Goal: Task Accomplishment & Management: Manage account settings

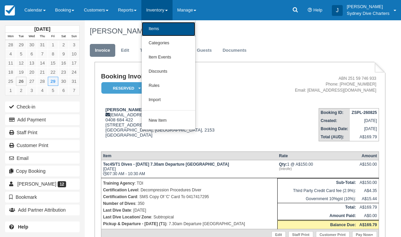
click at [166, 32] on link "Items" at bounding box center [169, 29] width 54 height 14
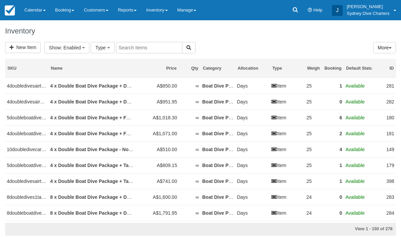
select select
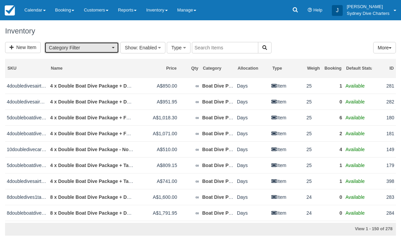
click at [106, 45] on span "Category Filter" at bounding box center [79, 47] width 61 height 7
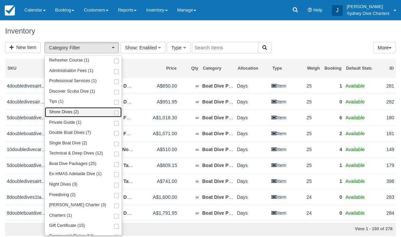
click at [114, 112] on span at bounding box center [116, 113] width 7 height 4
select select "65"
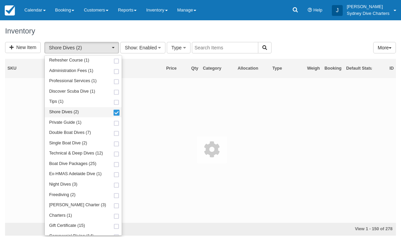
scroll to position [25, 0]
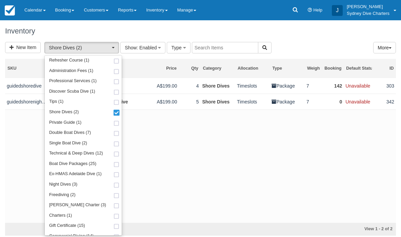
click at [301, 29] on h1 "Inventory" at bounding box center [200, 31] width 391 height 8
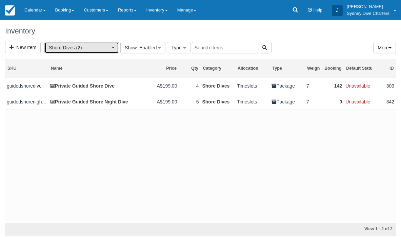
click at [115, 47] on button "Shore Dives (2)" at bounding box center [81, 48] width 75 height 12
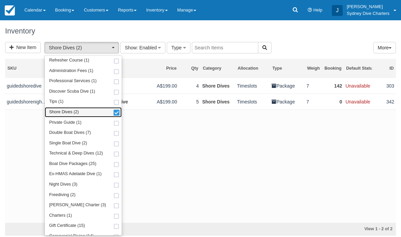
click at [114, 111] on span at bounding box center [116, 113] width 7 height 5
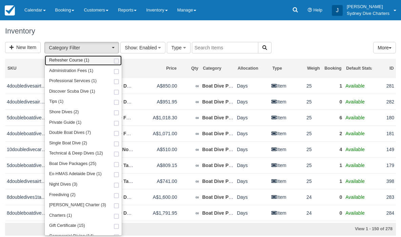
click at [113, 61] on span at bounding box center [116, 61] width 7 height 4
select select "73"
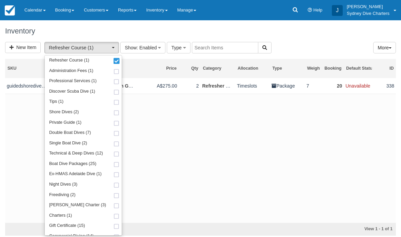
click at [197, 125] on div "guidedshorediverefresher Private Refresher Course With Guided Shore Dive A$275.…" at bounding box center [200, 150] width 391 height 145
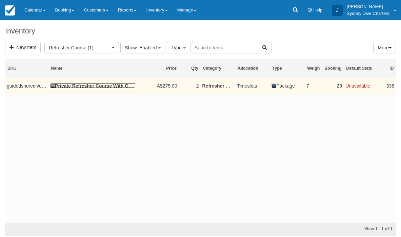
click at [109, 87] on link "Private Refresher Course With Guided Shore Dive" at bounding box center [108, 85] width 117 height 5
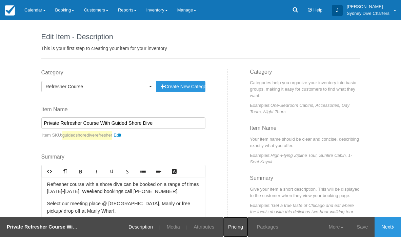
click at [230, 230] on link "Pricing" at bounding box center [235, 227] width 25 height 20
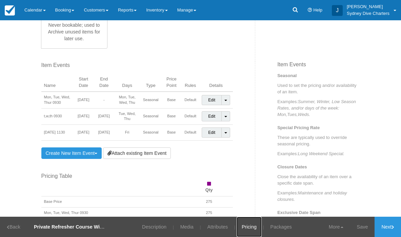
scroll to position [306, 0]
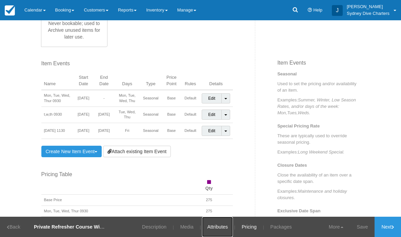
click at [225, 227] on link "Attributes" at bounding box center [217, 227] width 31 height 20
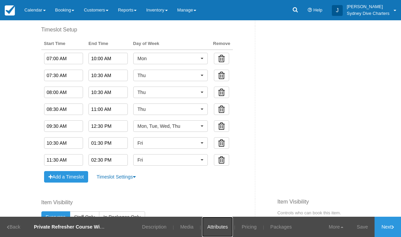
scroll to position [371, 0]
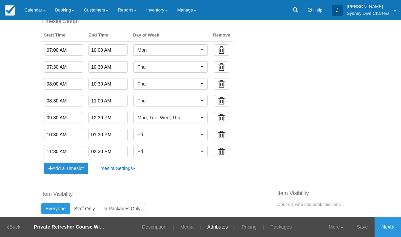
click at [78, 171] on button "Add a Timeslot" at bounding box center [66, 169] width 44 height 12
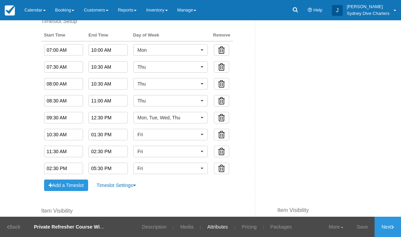
click at [71, 167] on input "02:30 PM" at bounding box center [63, 169] width 39 height 12
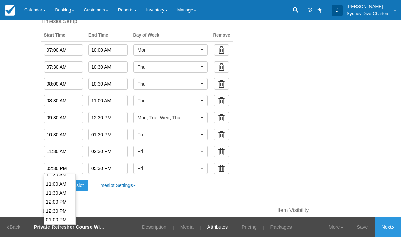
scroll to position [191, 0]
type input "12:00 PM"
click at [62, 202] on li "12:00 PM" at bounding box center [59, 204] width 31 height 9
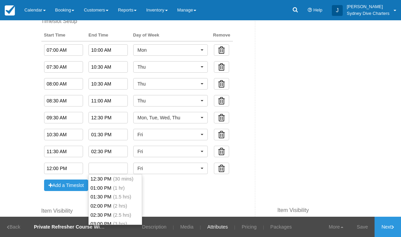
click at [115, 169] on input "text" at bounding box center [107, 169] width 39 height 12
type input "02:00 PM"
click at [110, 208] on li "02:00 PM (2 hrs)" at bounding box center [115, 206] width 53 height 9
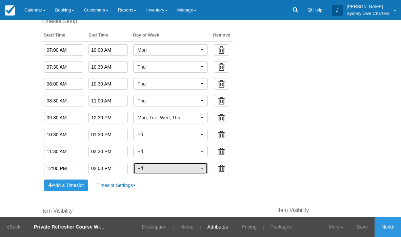
click at [198, 168] on button "Fri" at bounding box center [170, 169] width 75 height 12
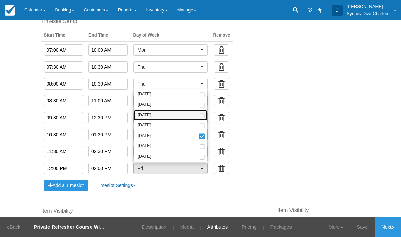
click at [200, 116] on span at bounding box center [201, 116] width 7 height 4
select select "wed"
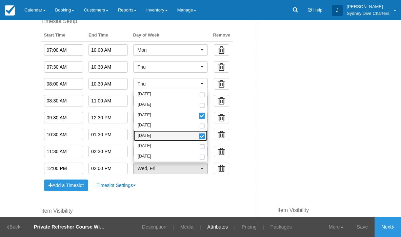
click at [201, 137] on span at bounding box center [201, 137] width 7 height 5
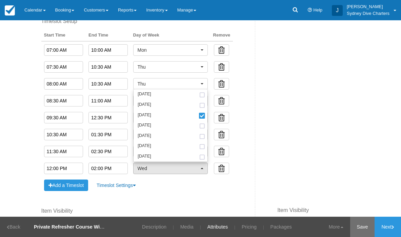
click at [360, 226] on link "Save" at bounding box center [362, 227] width 25 height 20
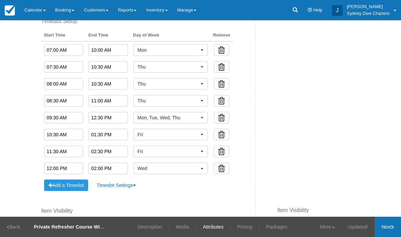
click at [383, 226] on link "Next" at bounding box center [387, 227] width 26 height 20
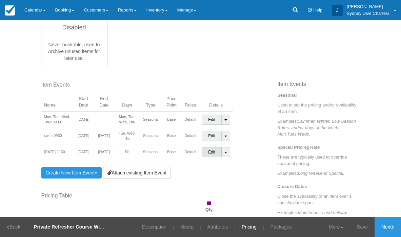
scroll to position [286, 0]
click at [85, 175] on link "Create New Item Event Toggle Dropdown" at bounding box center [71, 173] width 61 height 12
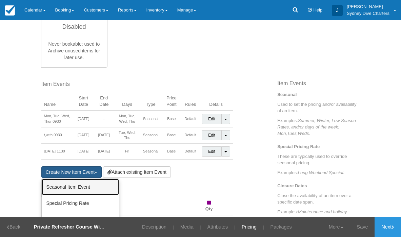
click at [79, 190] on link "Seasonal Item Event" at bounding box center [80, 187] width 77 height 16
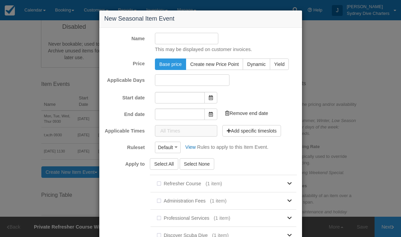
type input "26/08/2025"
type input "26/09/2025"
checkbox input "true"
click at [178, 41] on input "Name" at bounding box center [186, 39] width 63 height 12
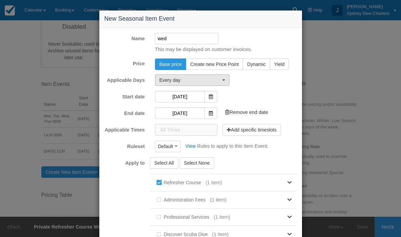
type input "wed"
click at [216, 80] on span "Every day" at bounding box center [189, 80] width 61 height 7
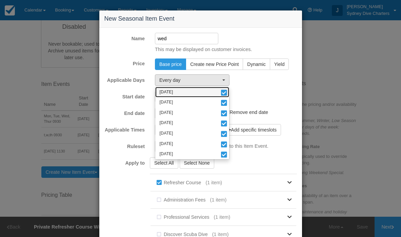
click at [222, 92] on span at bounding box center [223, 93] width 7 height 5
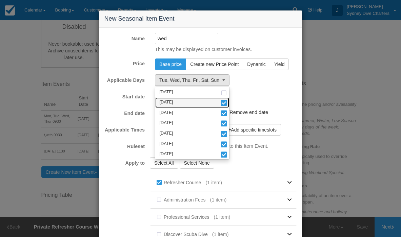
click at [222, 101] on span at bounding box center [223, 103] width 7 height 5
select select "wed"
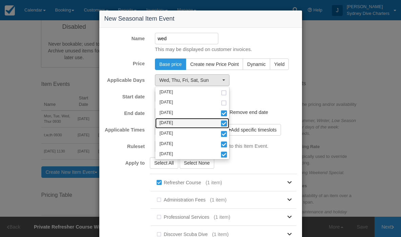
click at [225, 125] on span at bounding box center [223, 124] width 7 height 5
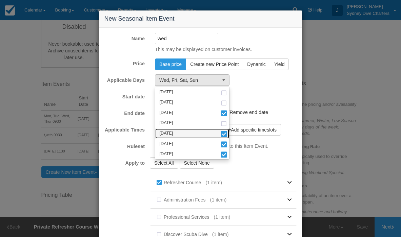
click at [225, 135] on span at bounding box center [223, 134] width 7 height 5
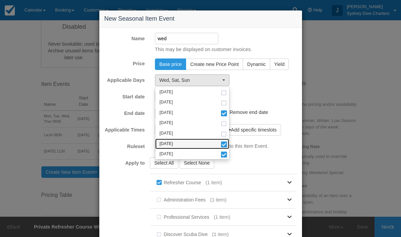
click at [225, 143] on span at bounding box center [223, 145] width 7 height 5
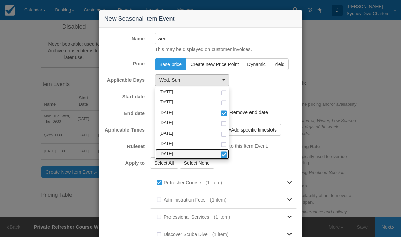
click at [224, 154] on span at bounding box center [223, 155] width 7 height 5
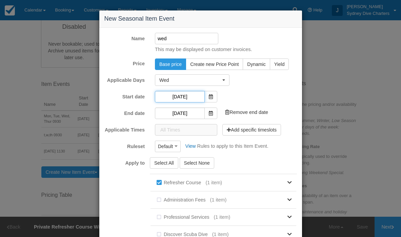
click at [181, 98] on input "26/08/2025" at bounding box center [180, 97] width 50 height 12
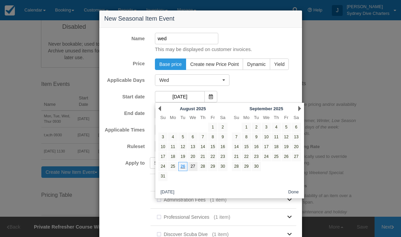
click at [194, 167] on link "27" at bounding box center [192, 166] width 9 height 9
type input "27/08/2025"
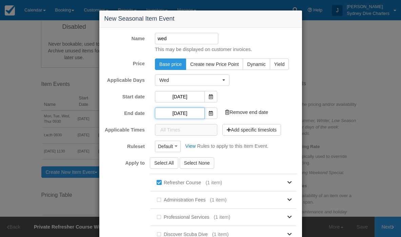
click at [182, 109] on input "26/09/2025" at bounding box center [180, 114] width 50 height 12
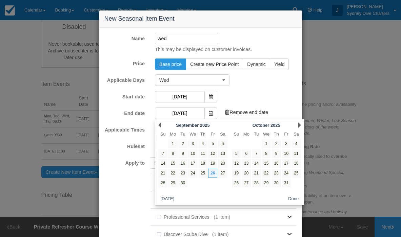
click at [158, 122] on div "Prev September 2025" at bounding box center [193, 125] width 74 height 9
click at [159, 125] on link "Prev" at bounding box center [159, 125] width 3 height 5
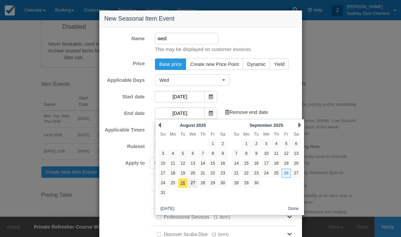
click at [193, 184] on link "27" at bounding box center [192, 183] width 9 height 9
type input "27/08/2025"
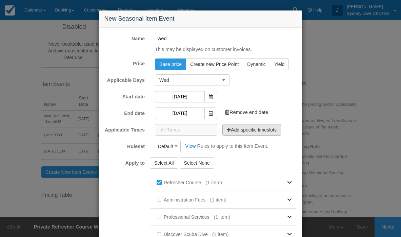
click at [235, 129] on button "Add specific timeslots" at bounding box center [251, 130] width 59 height 12
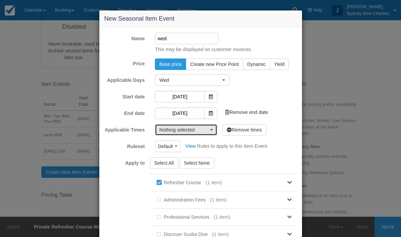
click at [212, 133] on button "Nothing selected" at bounding box center [186, 130] width 62 height 12
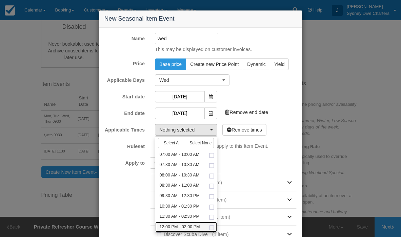
click at [211, 228] on span at bounding box center [211, 228] width 7 height 4
select select "720-120"
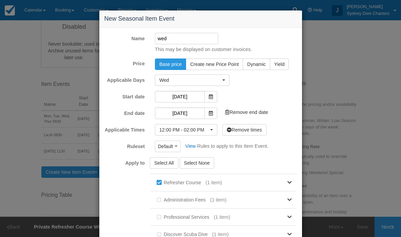
scroll to position [154, 0]
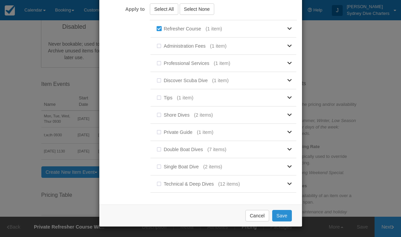
click at [286, 213] on button "Save" at bounding box center [282, 216] width 20 height 12
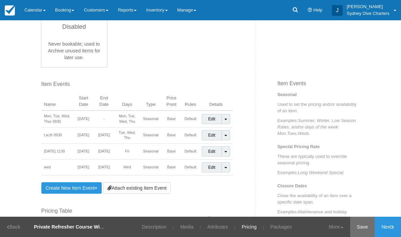
click at [360, 223] on link "Save" at bounding box center [362, 227] width 25 height 20
click at [213, 120] on link "Edit" at bounding box center [212, 119] width 20 height 10
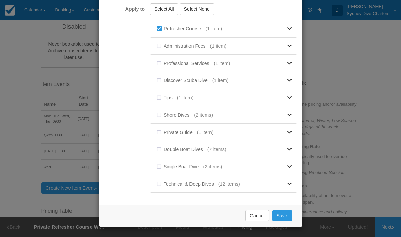
scroll to position [0, 0]
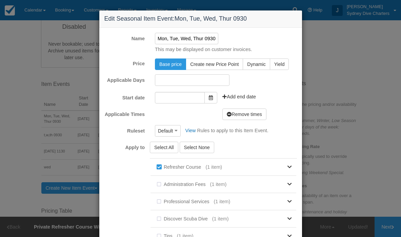
type input "10/01/2024"
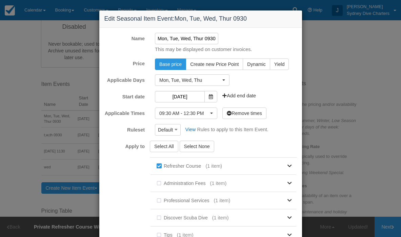
click at [388, 68] on div "Edit Seasonal Item Event: Mon, Tue, Wed, Thur 0930 Name Mon, Tue, Wed, Thur 093…" at bounding box center [200, 118] width 401 height 237
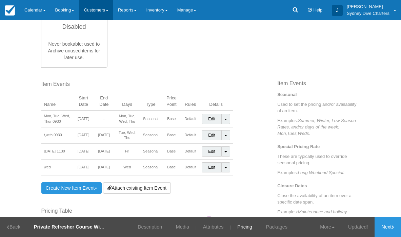
click at [91, 9] on link "Customers" at bounding box center [96, 10] width 34 height 20
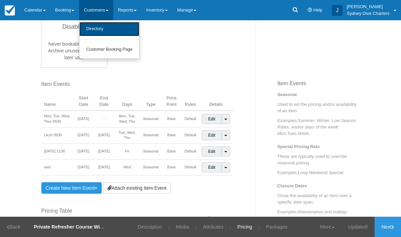
click at [102, 26] on link "Directory" at bounding box center [109, 29] width 60 height 14
